Goal: Navigation & Orientation: Find specific page/section

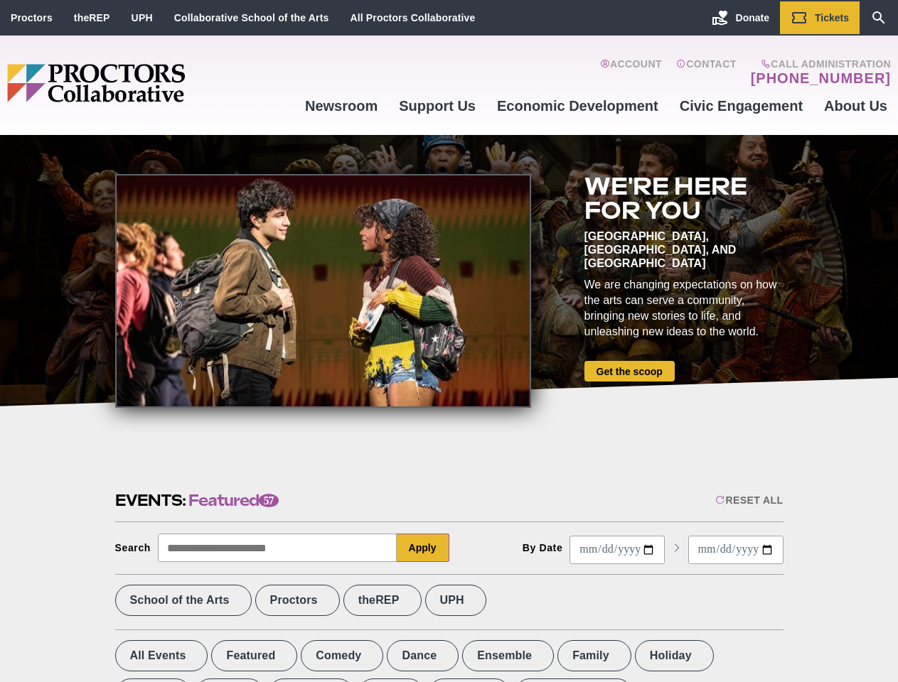
click at [448, 341] on div at bounding box center [323, 291] width 416 height 234
click at [748, 500] on div "Reset All" at bounding box center [749, 500] width 68 height 11
click at [423, 548] on button "Apply" at bounding box center [423, 548] width 53 height 28
